Goal: Check status: Check status

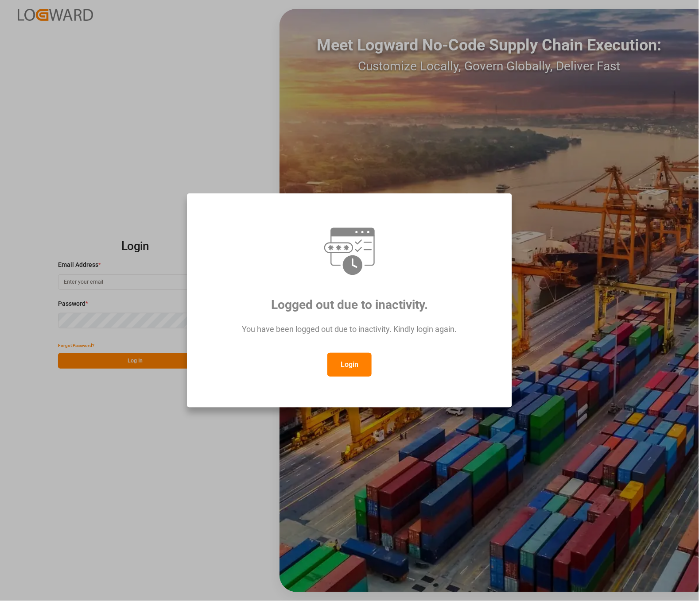
type input "[PERSON_NAME][EMAIL_ADDRESS][PERSON_NAME][DOMAIN_NAME]"
click at [349, 365] on button "Login" at bounding box center [349, 365] width 44 height 24
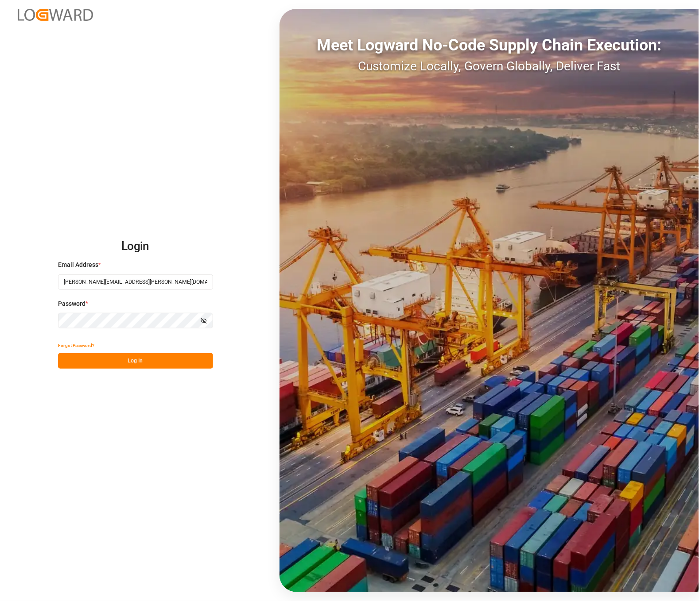
click at [158, 359] on button "Log In" at bounding box center [135, 360] width 155 height 15
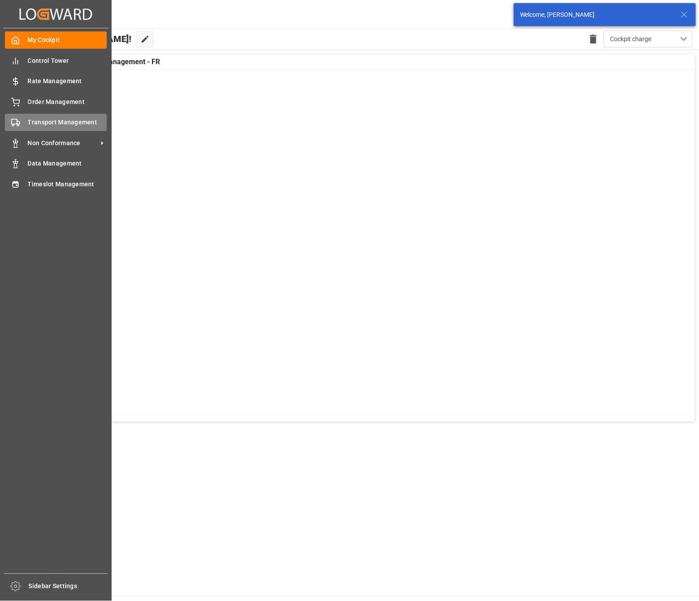
click at [40, 119] on span "Transport Management" at bounding box center [67, 122] width 79 height 9
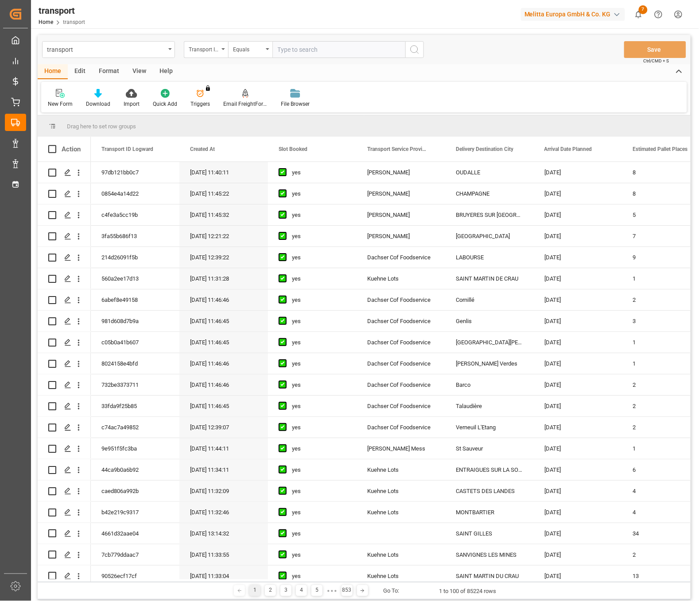
click at [222, 49] on icon "open menu" at bounding box center [223, 49] width 4 height 2
type input "loading"
click at [219, 103] on div "Loading Date Actual" at bounding box center [250, 109] width 132 height 19
click at [309, 48] on input "text" at bounding box center [338, 49] width 133 height 17
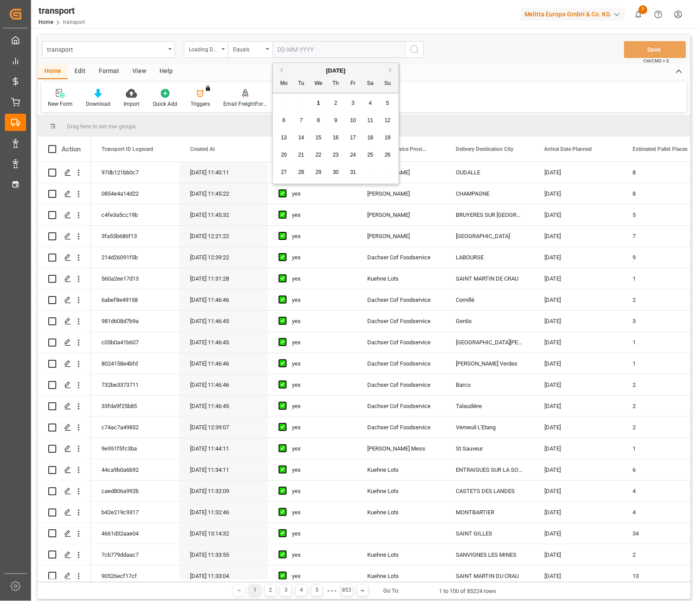
click at [282, 69] on div "[DATE]" at bounding box center [336, 70] width 126 height 9
click at [281, 69] on button "Previous Month" at bounding box center [279, 69] width 5 height 5
click at [283, 171] on span "29" at bounding box center [284, 172] width 6 height 6
type input "[DATE]"
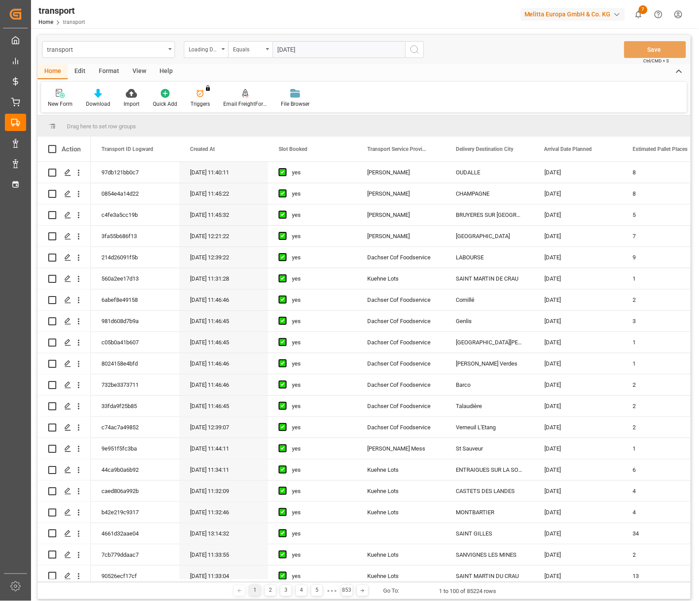
click at [414, 51] on icon "search button" at bounding box center [414, 49] width 11 height 11
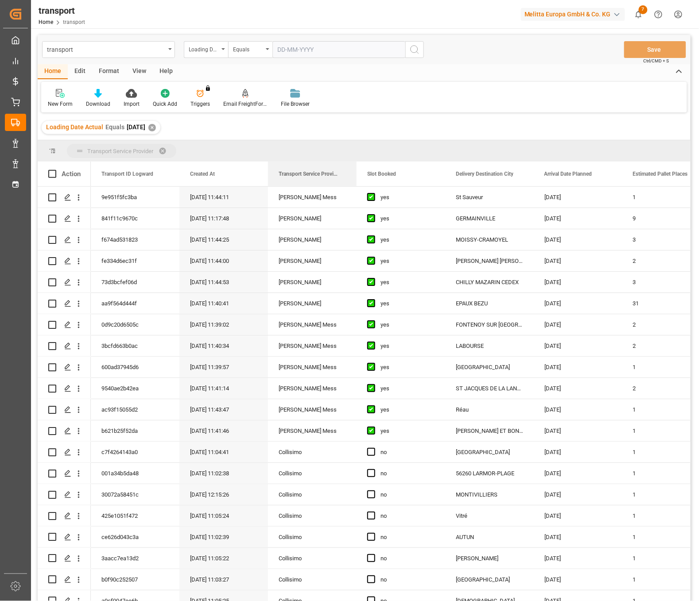
drag, startPoint x: 394, startPoint y: 173, endPoint x: 264, endPoint y: 151, distance: 131.6
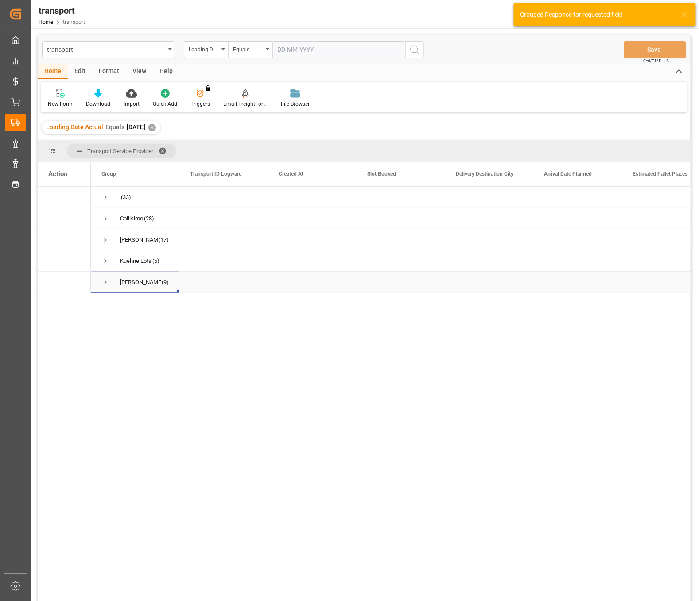
click at [105, 281] on span "Press SPACE to select this row." at bounding box center [105, 283] width 8 height 8
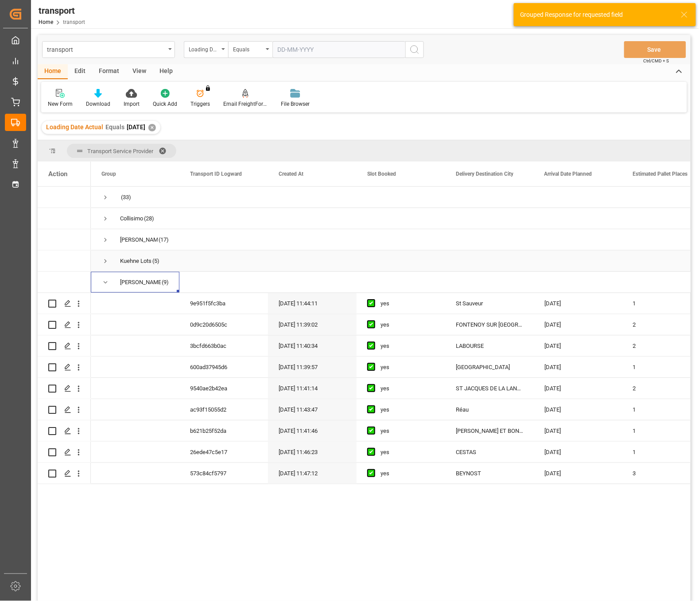
click at [105, 263] on span "Press SPACE to select this row." at bounding box center [105, 261] width 8 height 8
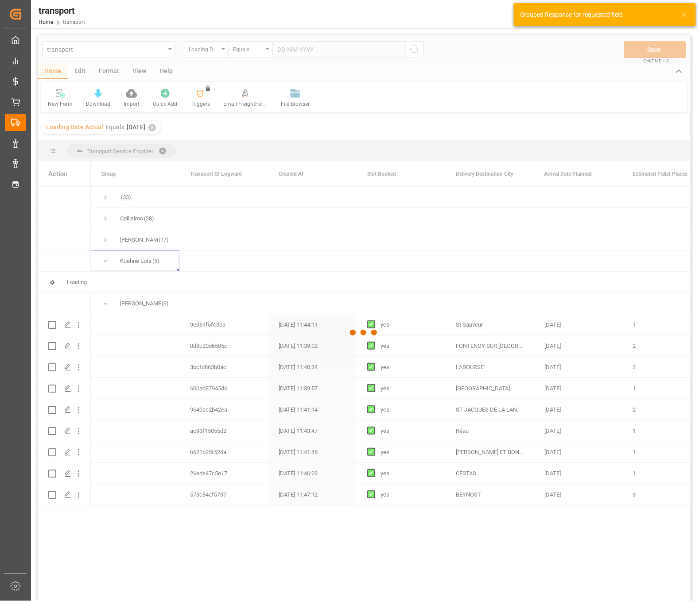
click at [104, 243] on div at bounding box center [364, 333] width 653 height 596
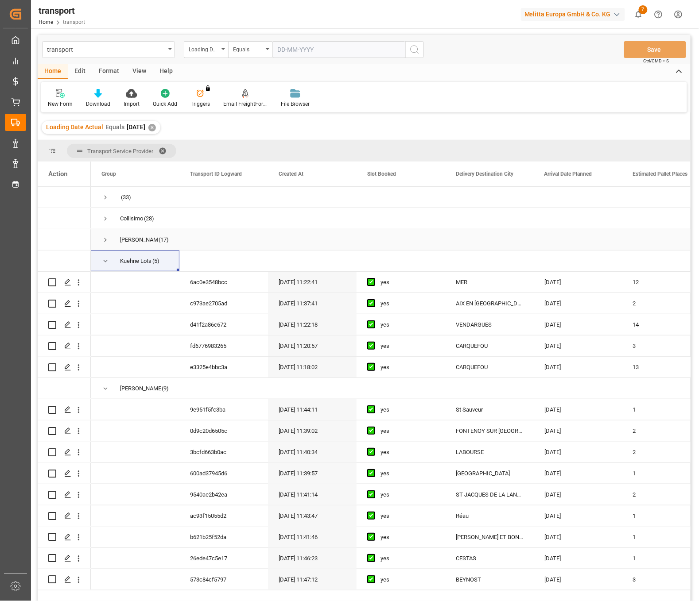
click at [101, 238] on span "Press SPACE to select this row." at bounding box center [105, 240] width 8 height 8
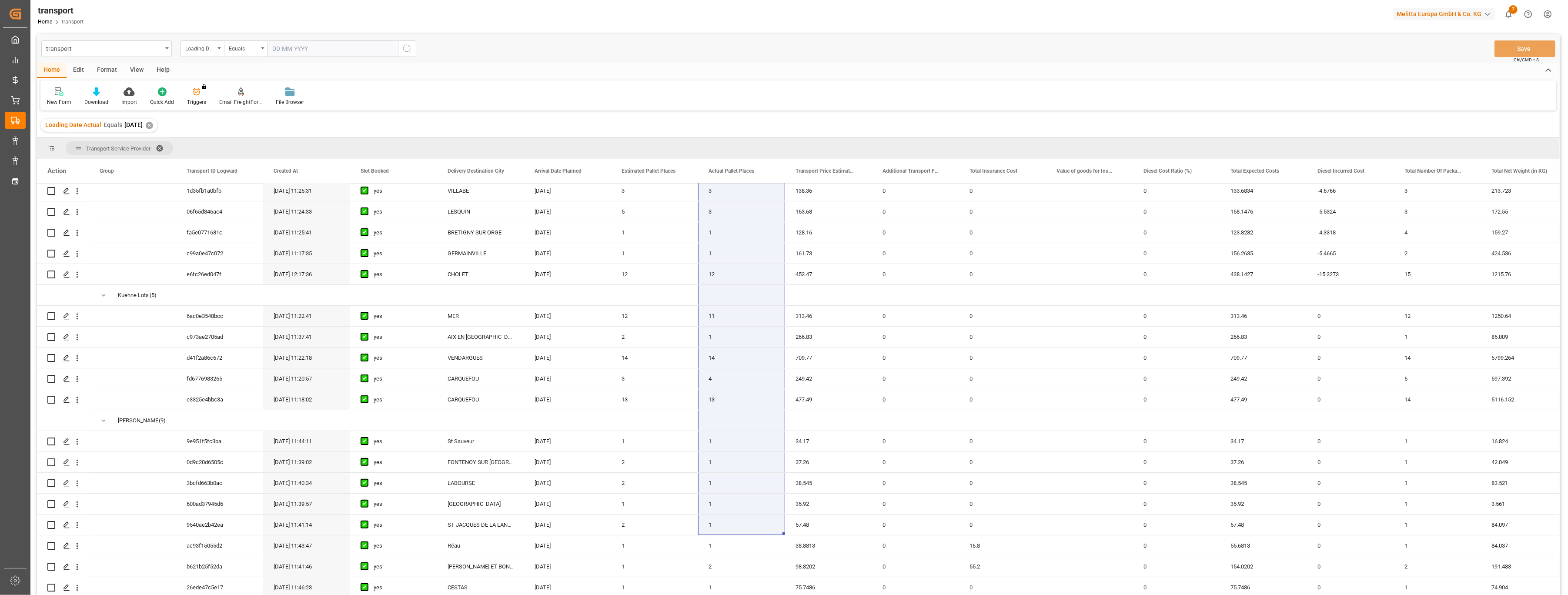
scroll to position [339, 0]
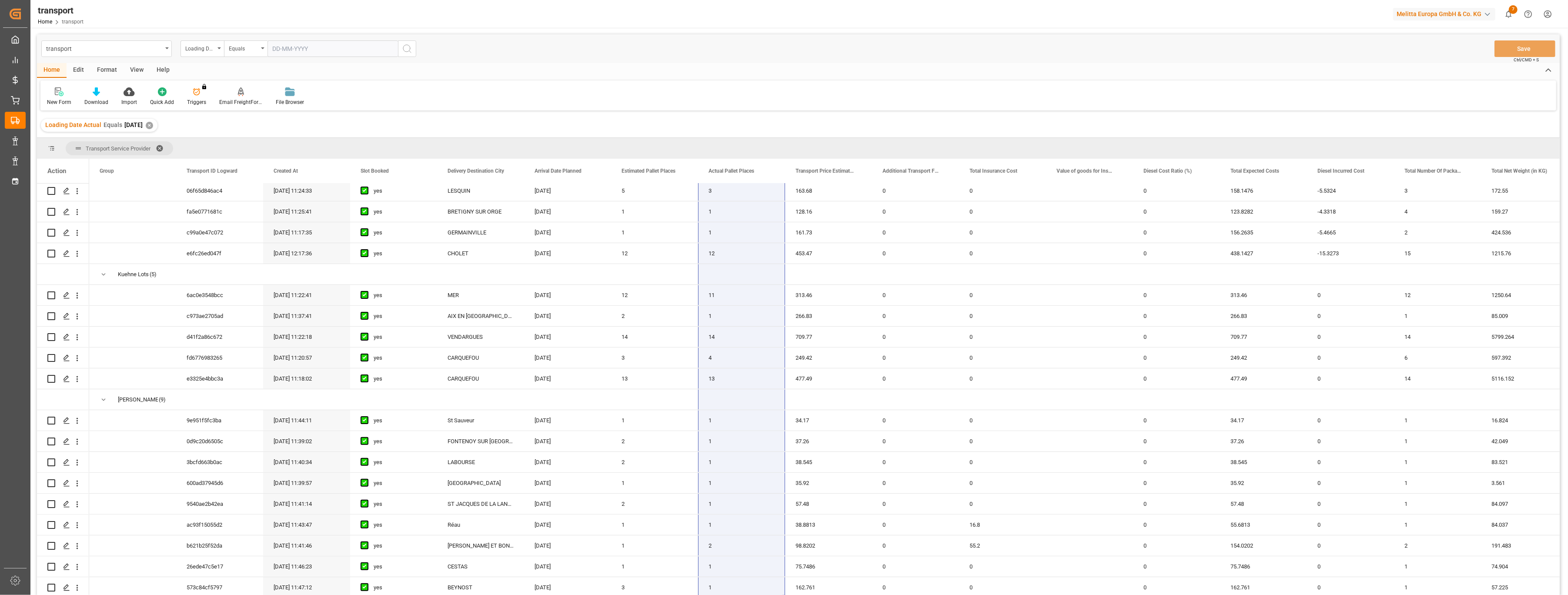
drag, startPoint x: 713, startPoint y: 252, endPoint x: 763, endPoint y: 613, distance: 364.4
click at [686, 590] on html "Created by potrace 1.15, written by [PERSON_NAME] [DATE]-[DATE] Created by potr…" at bounding box center [784, 298] width 1568 height 595
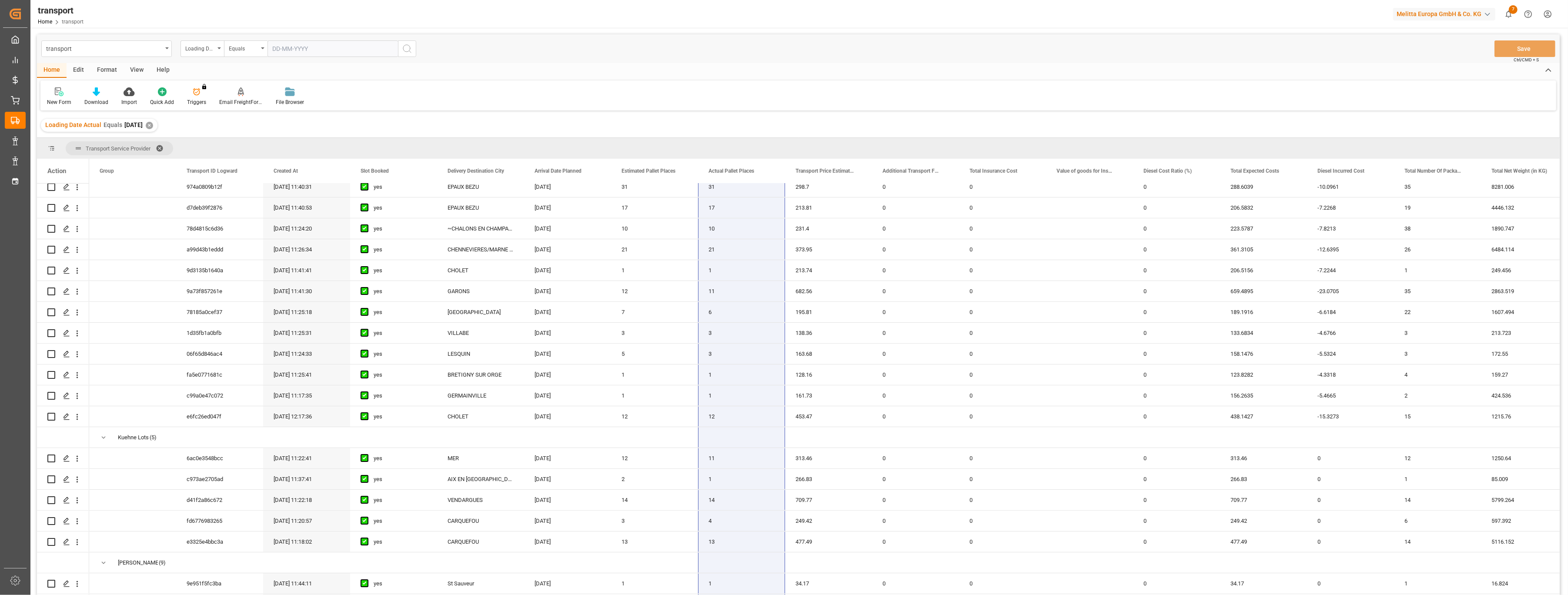
scroll to position [107, 0]
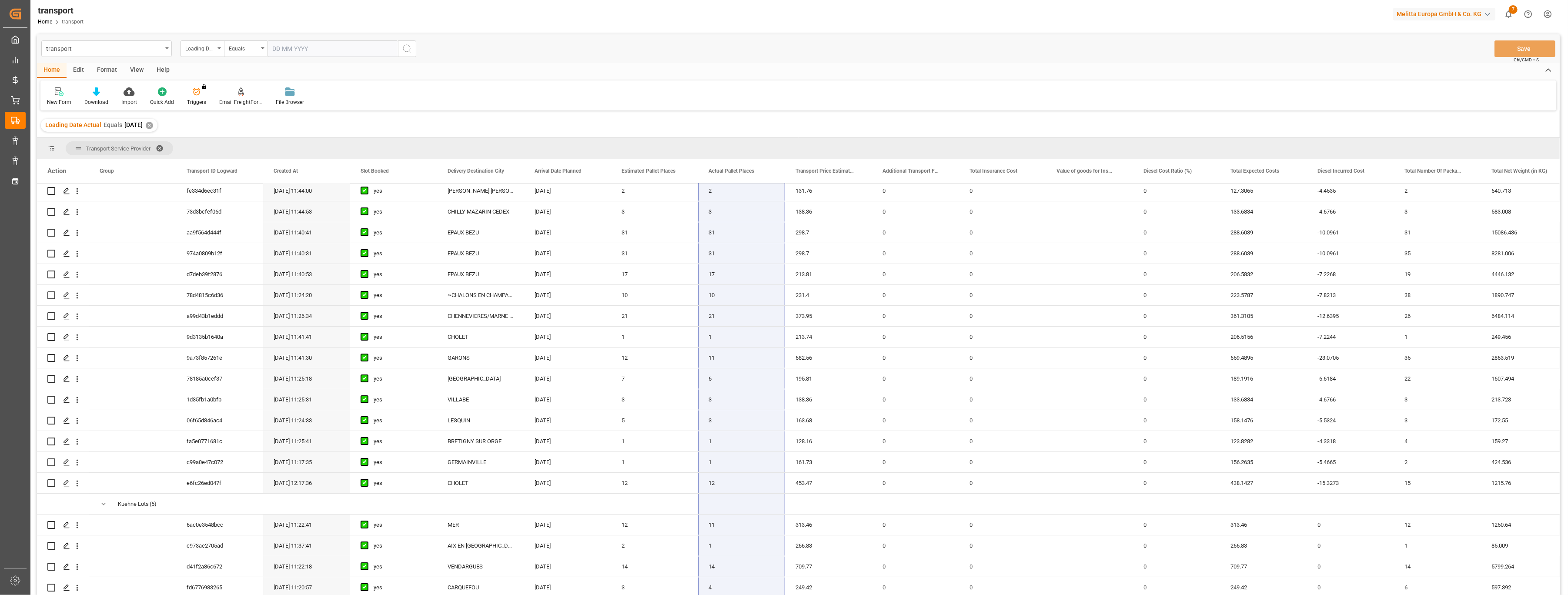
click at [153, 124] on div "✕" at bounding box center [149, 126] width 8 height 8
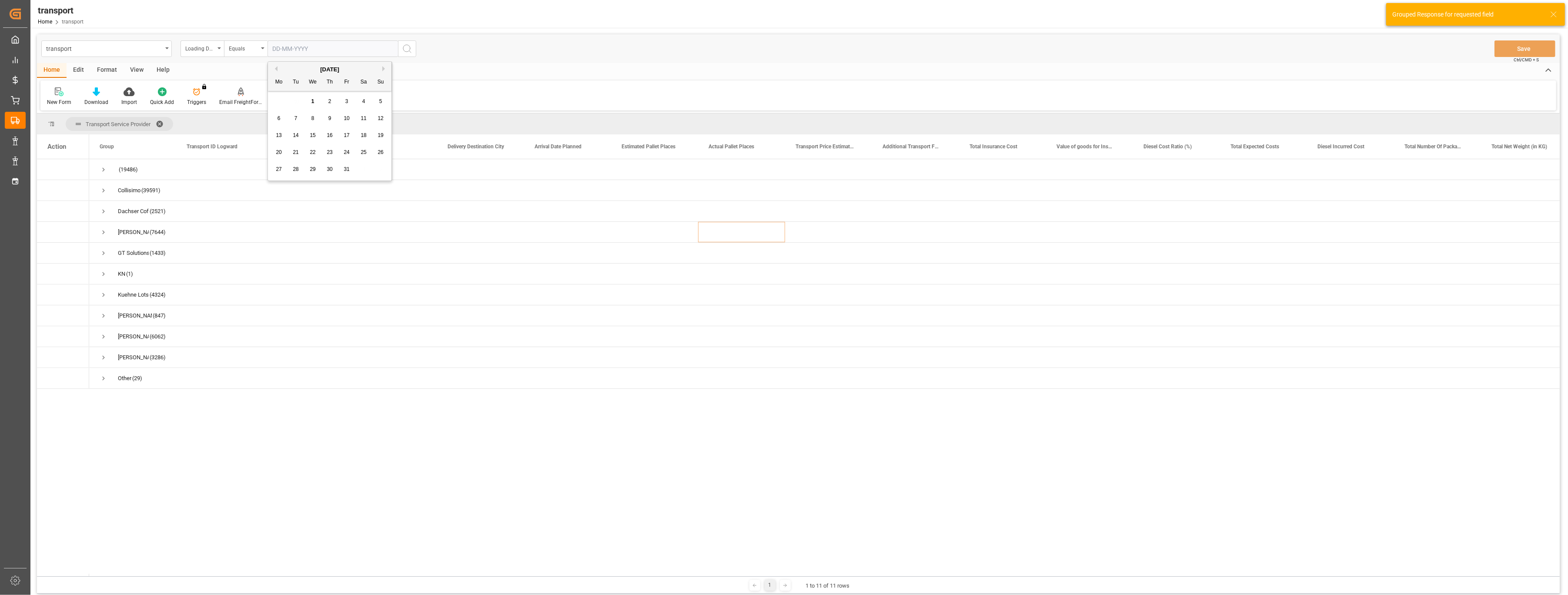
click at [339, 46] on input "text" at bounding box center [332, 48] width 131 height 17
click at [274, 68] on button "Previous Month" at bounding box center [274, 68] width 5 height 5
click at [294, 174] on div "30" at bounding box center [296, 169] width 11 height 11
type input "[DATE]"
click at [413, 42] on button "search button" at bounding box center [407, 48] width 19 height 17
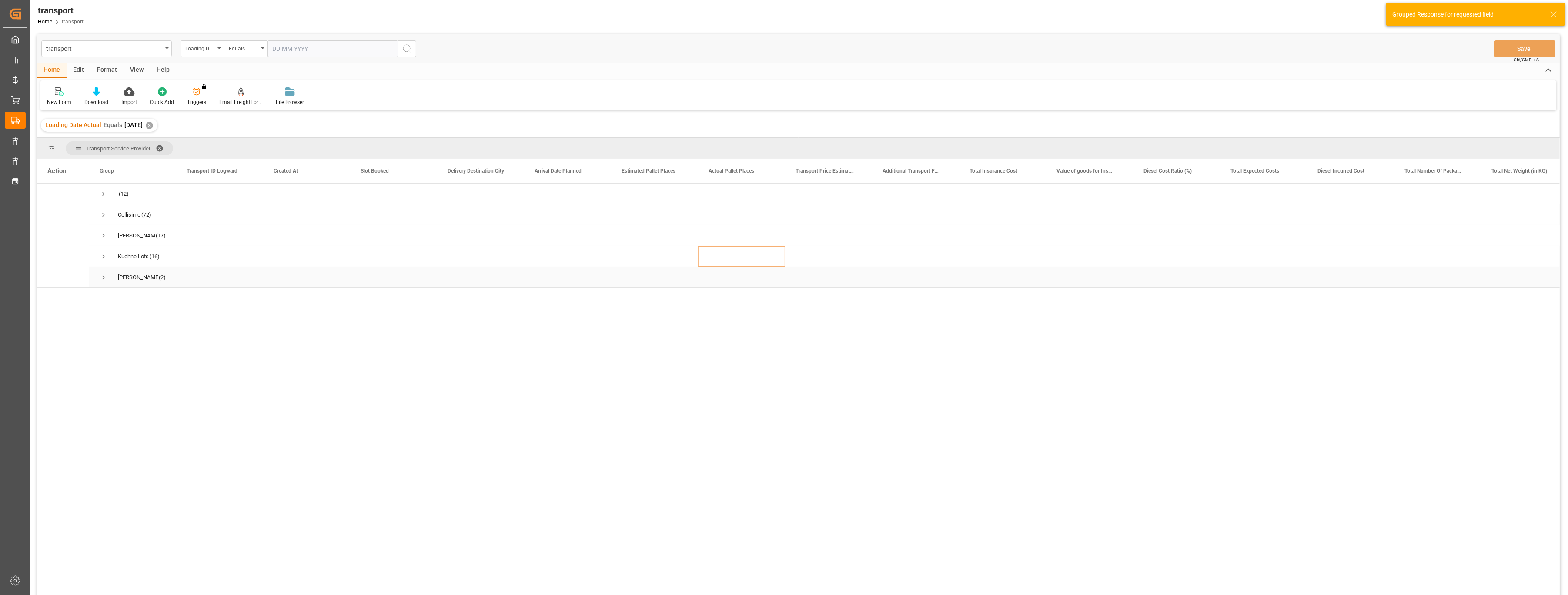
click at [101, 276] on span "Press SPACE to select this row." at bounding box center [103, 278] width 8 height 8
click at [102, 259] on span "Press SPACE to select this row." at bounding box center [103, 256] width 8 height 8
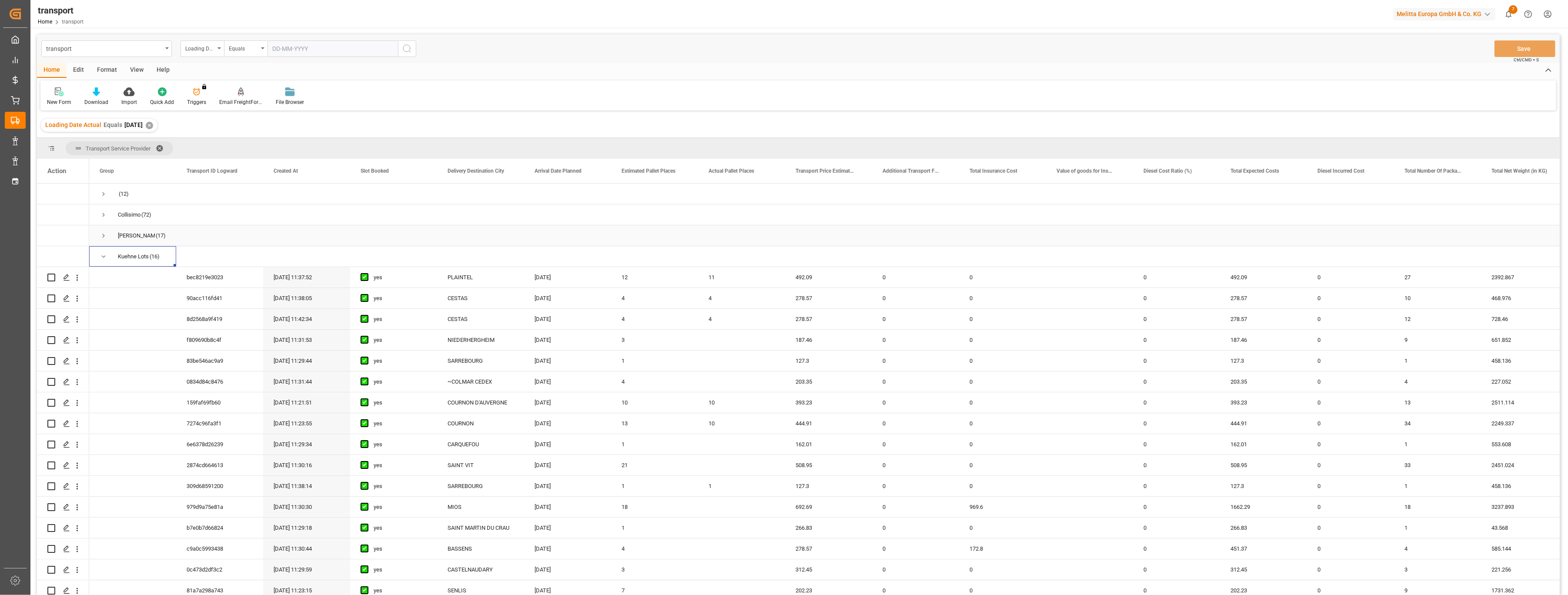
click at [103, 239] on span "Press SPACE to select this row." at bounding box center [103, 236] width 8 height 8
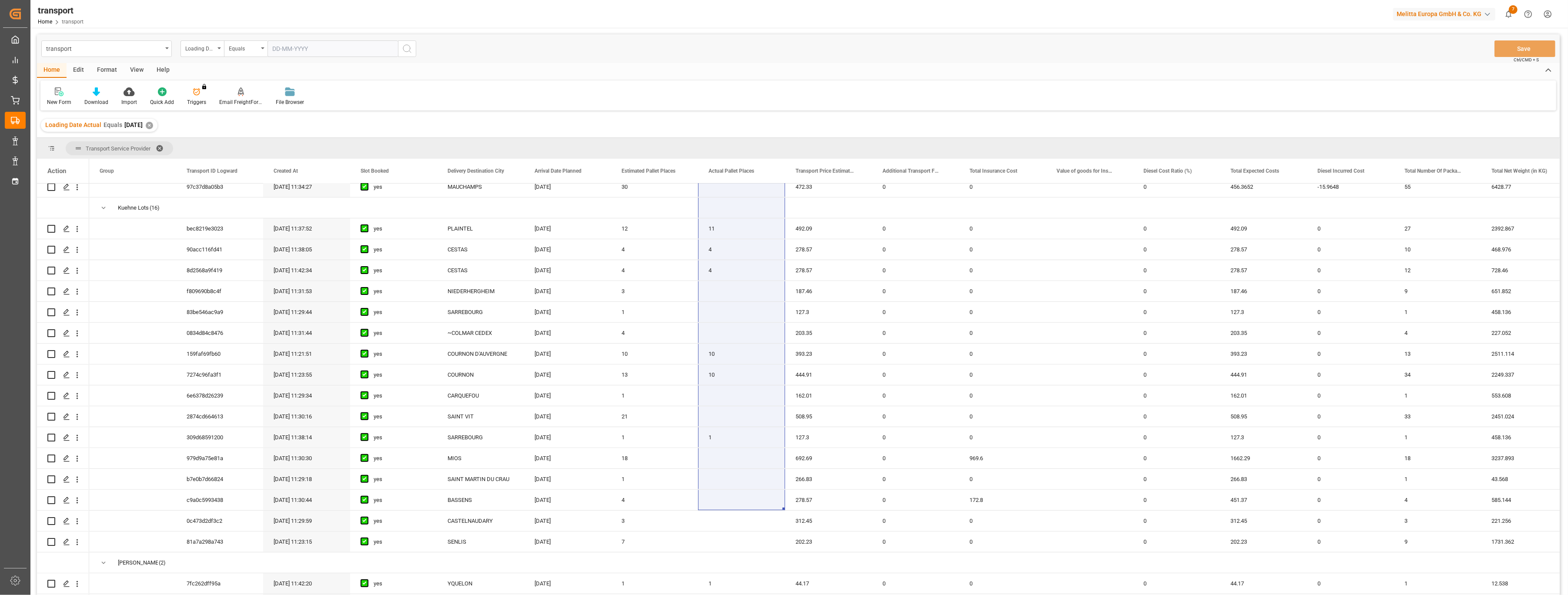
scroll to position [422, 0]
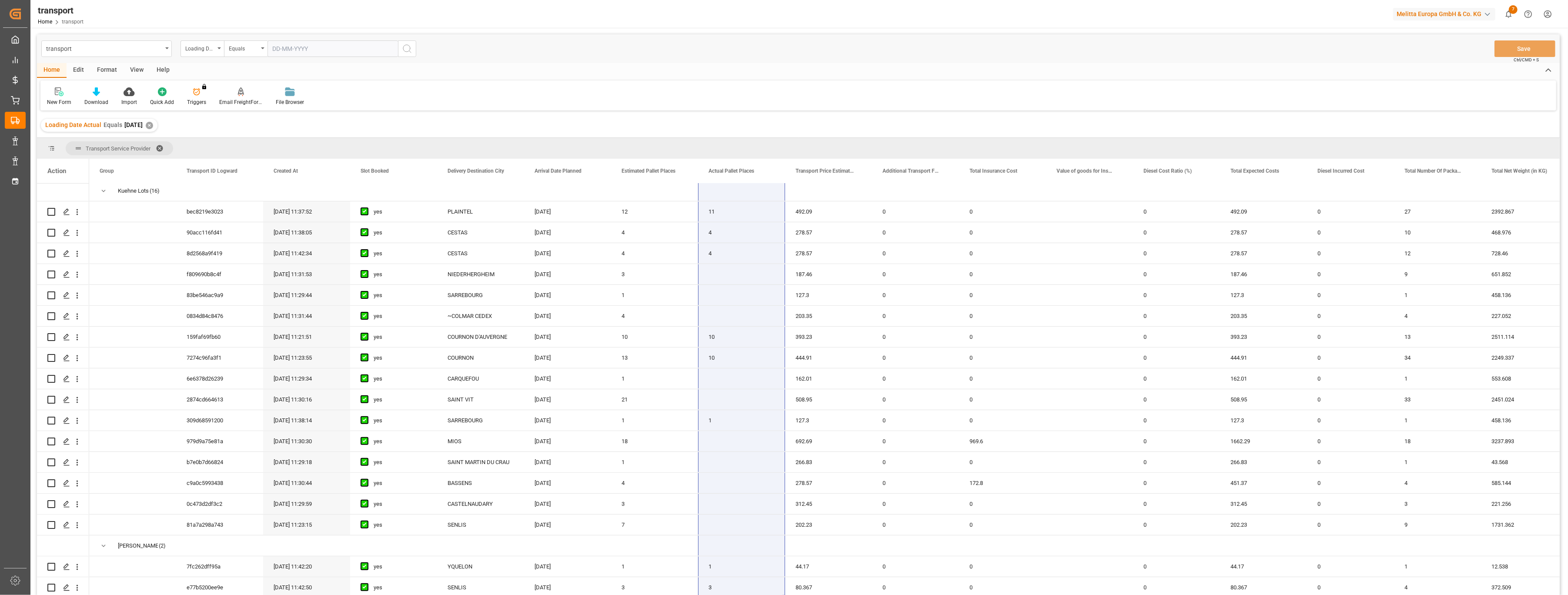
drag, startPoint x: 717, startPoint y: 256, endPoint x: 746, endPoint y: 611, distance: 356.2
click at [686, 590] on html "Created by potrace 1.15, written by [PERSON_NAME] [DATE]-[DATE] Created by potr…" at bounding box center [784, 298] width 1568 height 595
